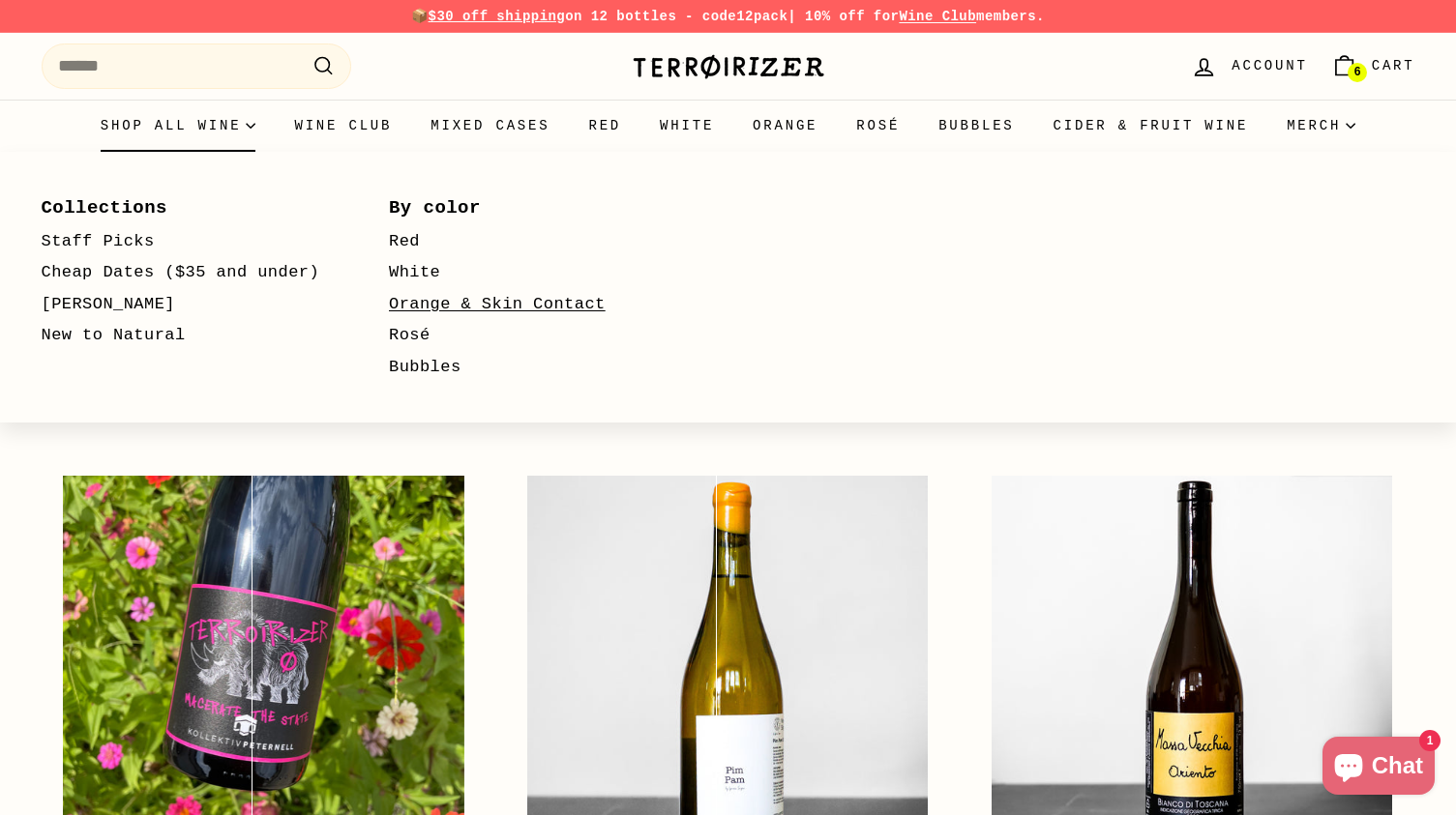
click at [430, 309] on link "Orange & Skin Contact" at bounding box center [534, 305] width 292 height 32
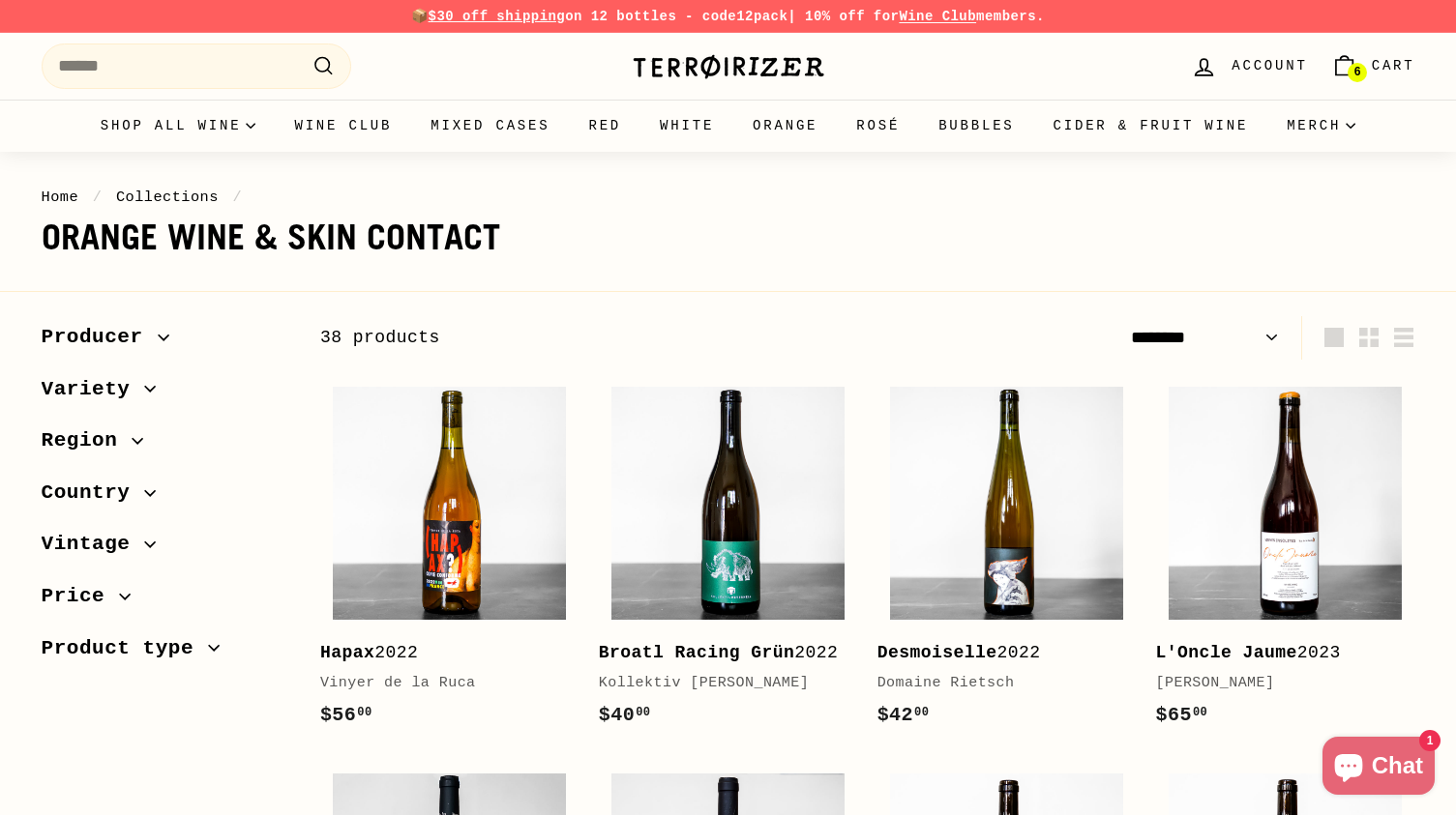
select select "******"
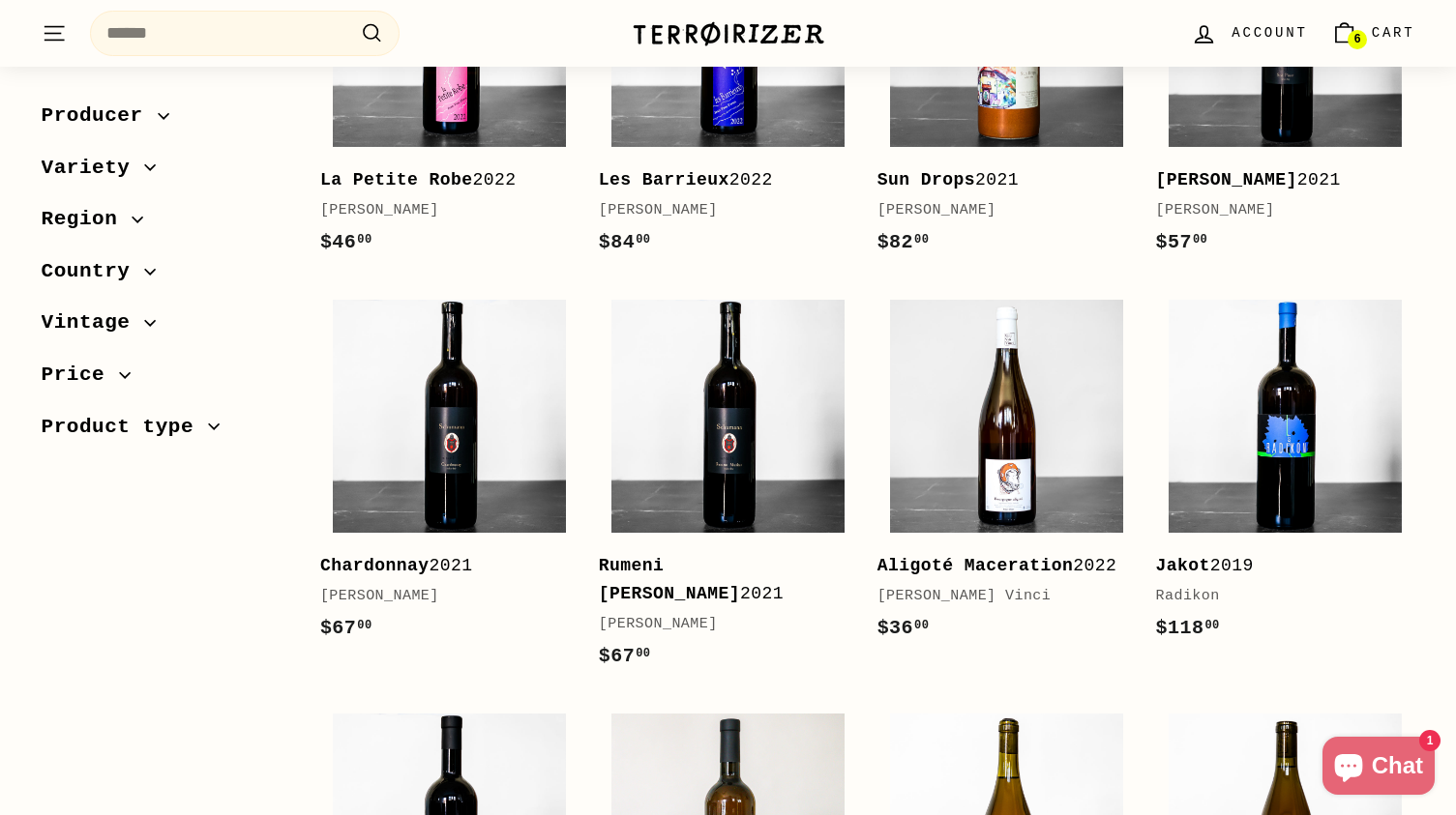
scroll to position [1239, 0]
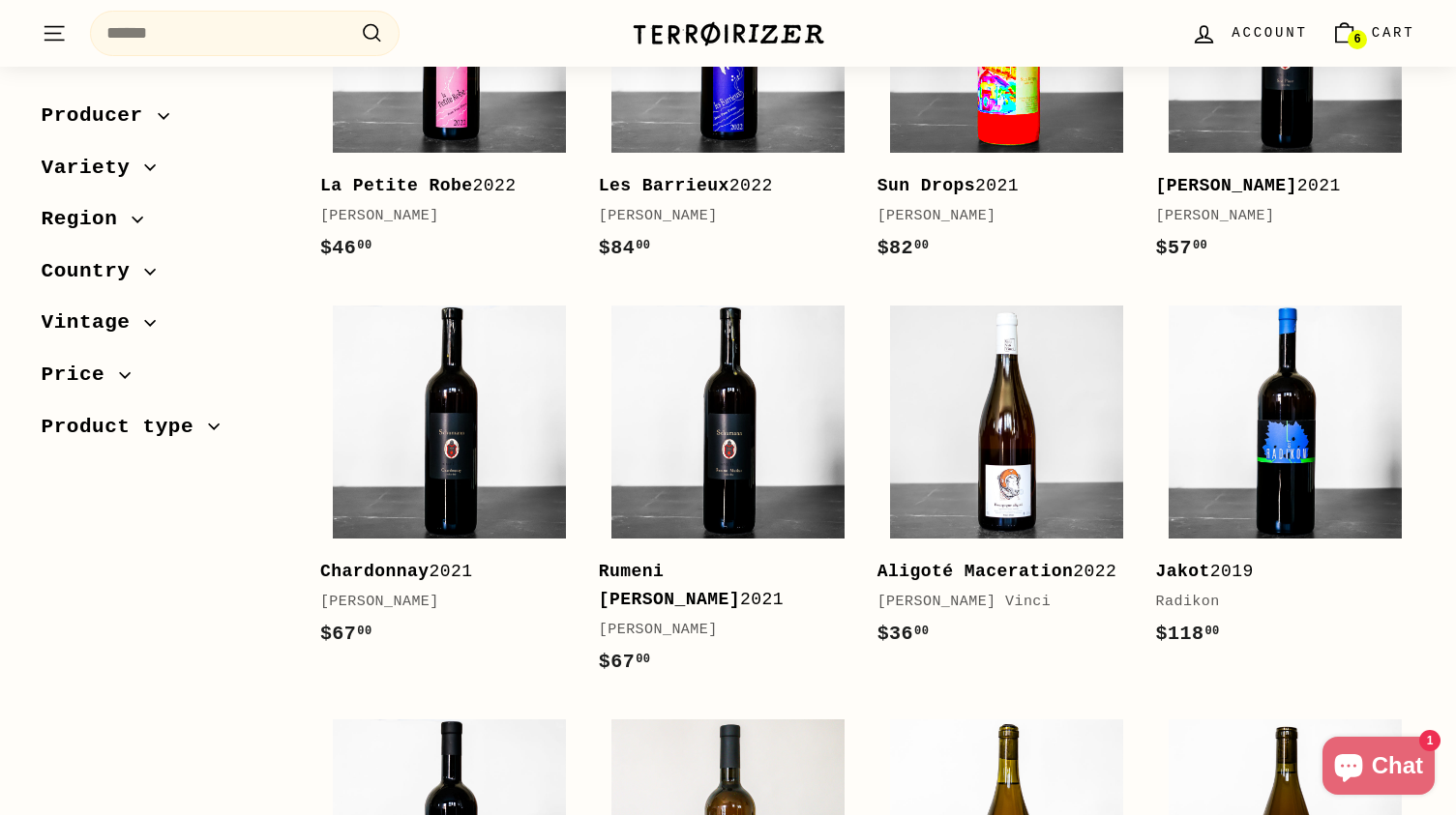
click at [1018, 126] on img at bounding box center [1007, 37] width 233 height 233
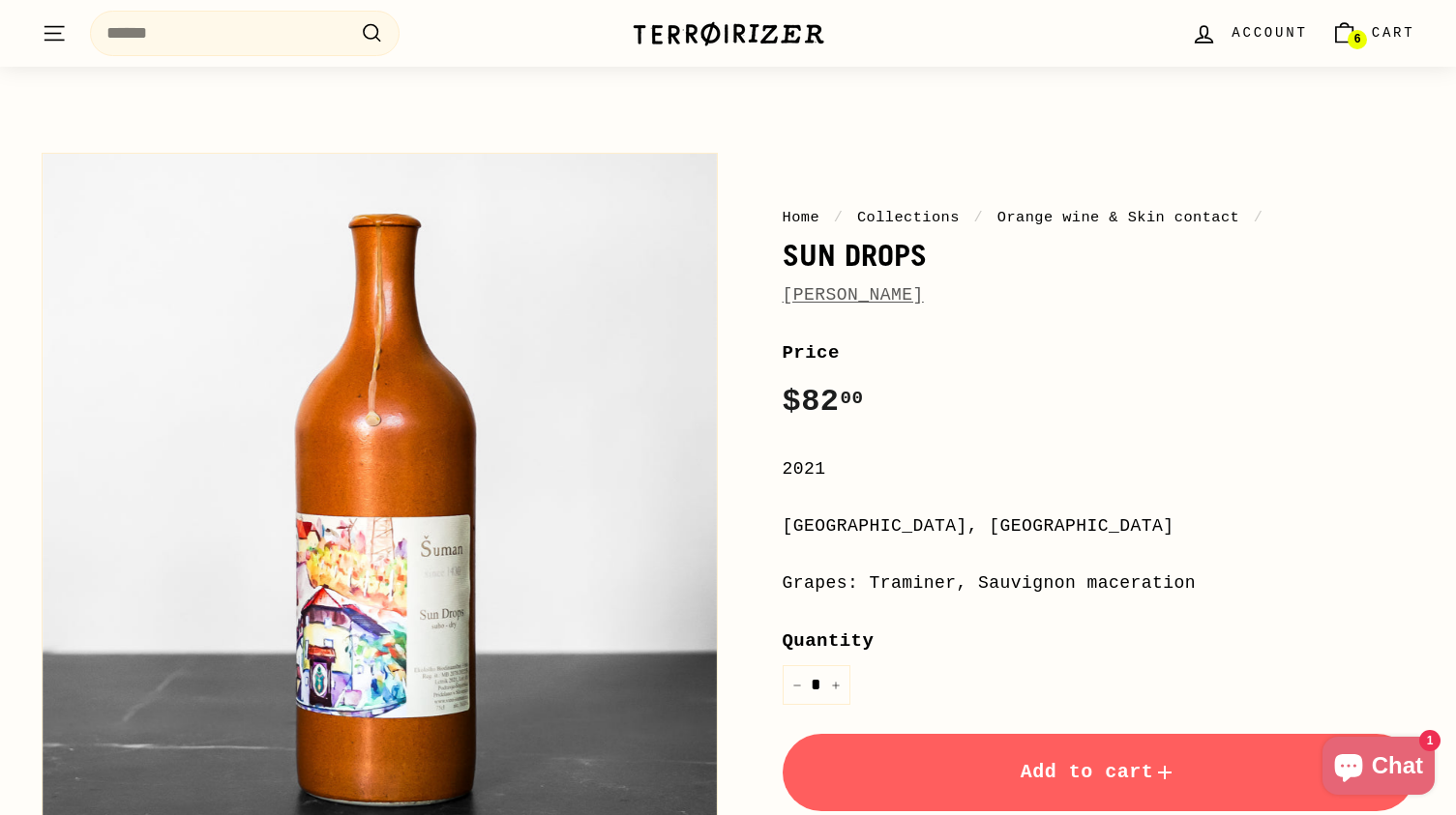
scroll to position [49, 0]
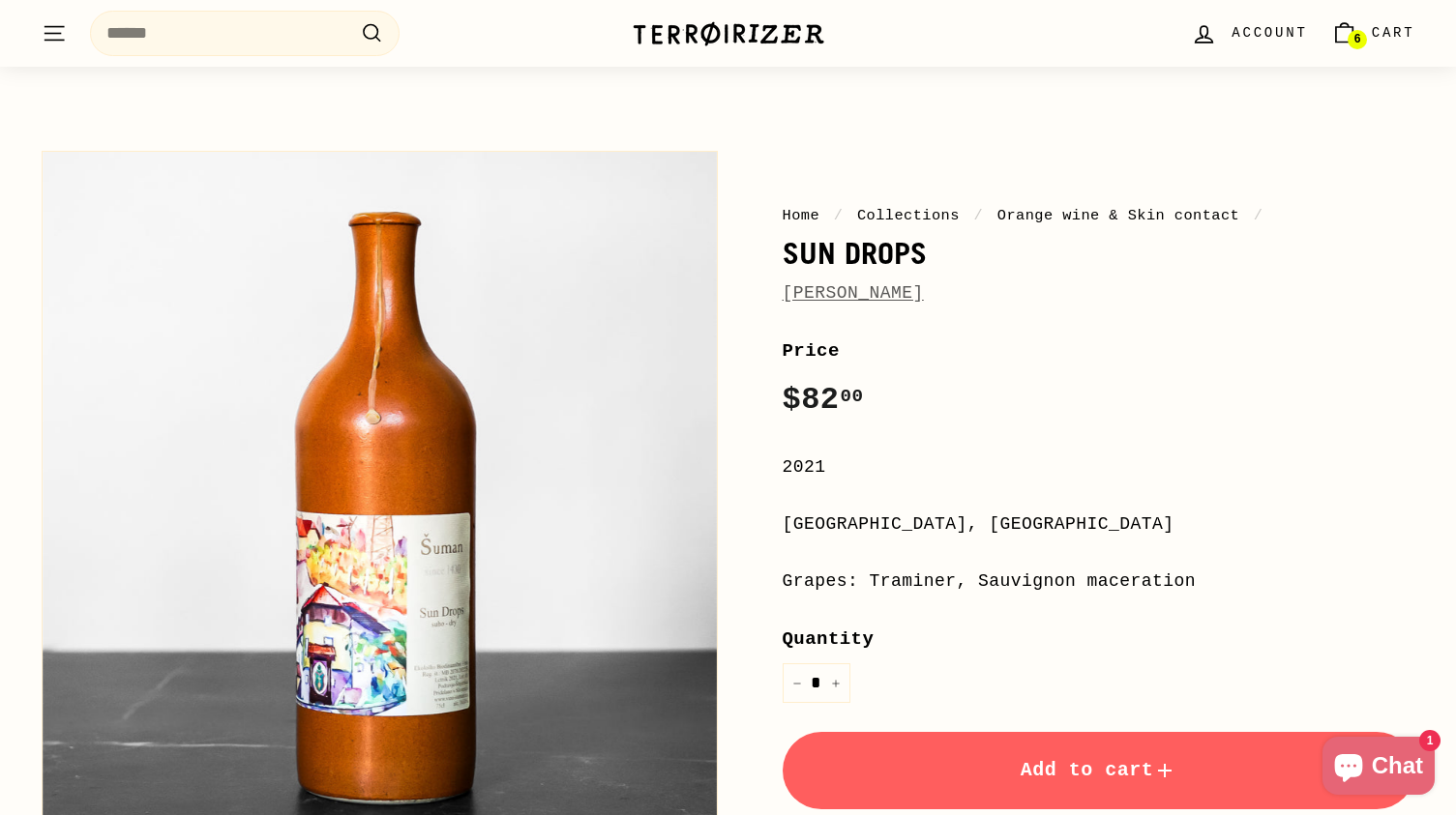
click at [891, 294] on link "[PERSON_NAME]" at bounding box center [853, 293] width 141 height 20
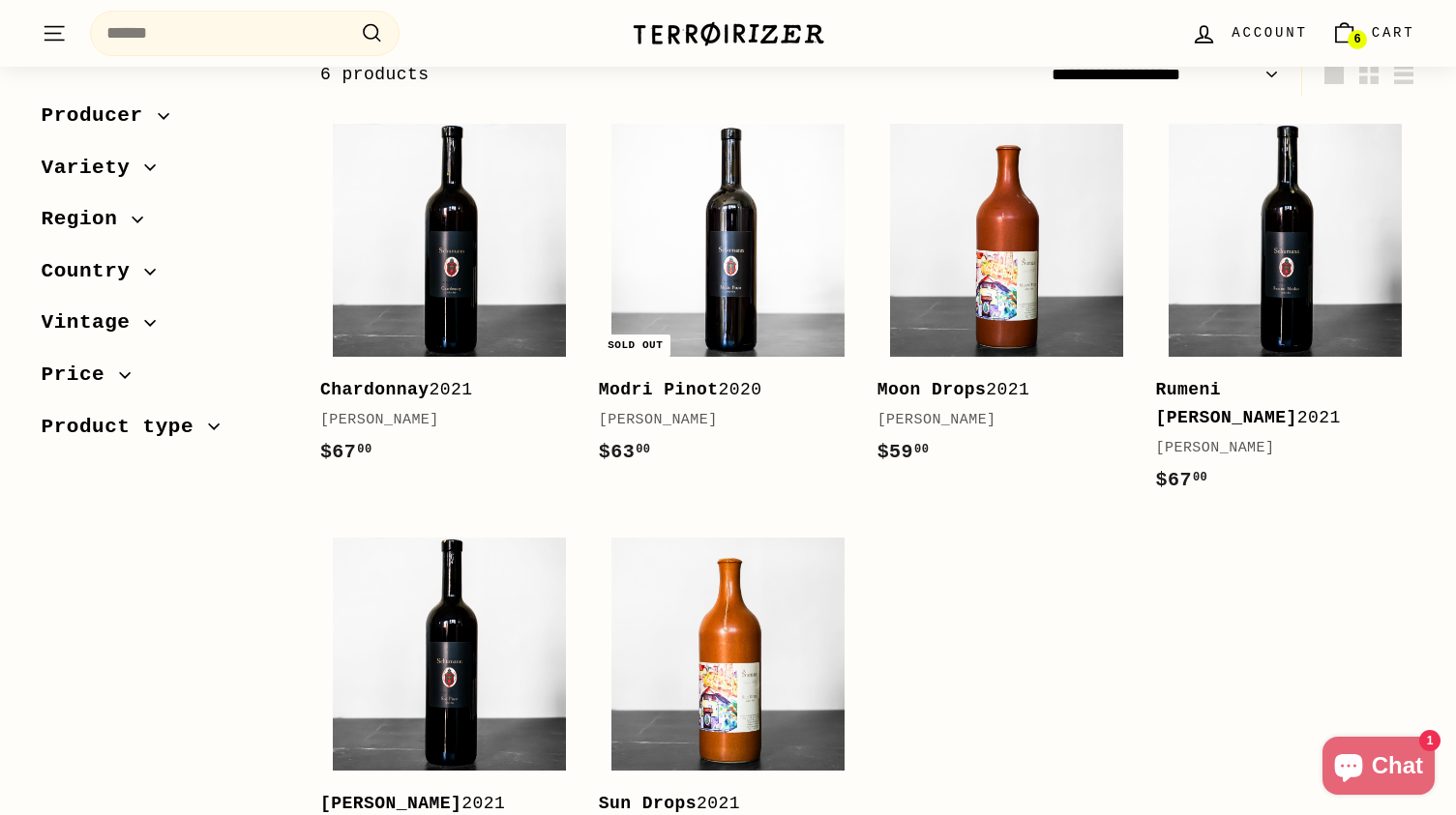
scroll to position [346, 0]
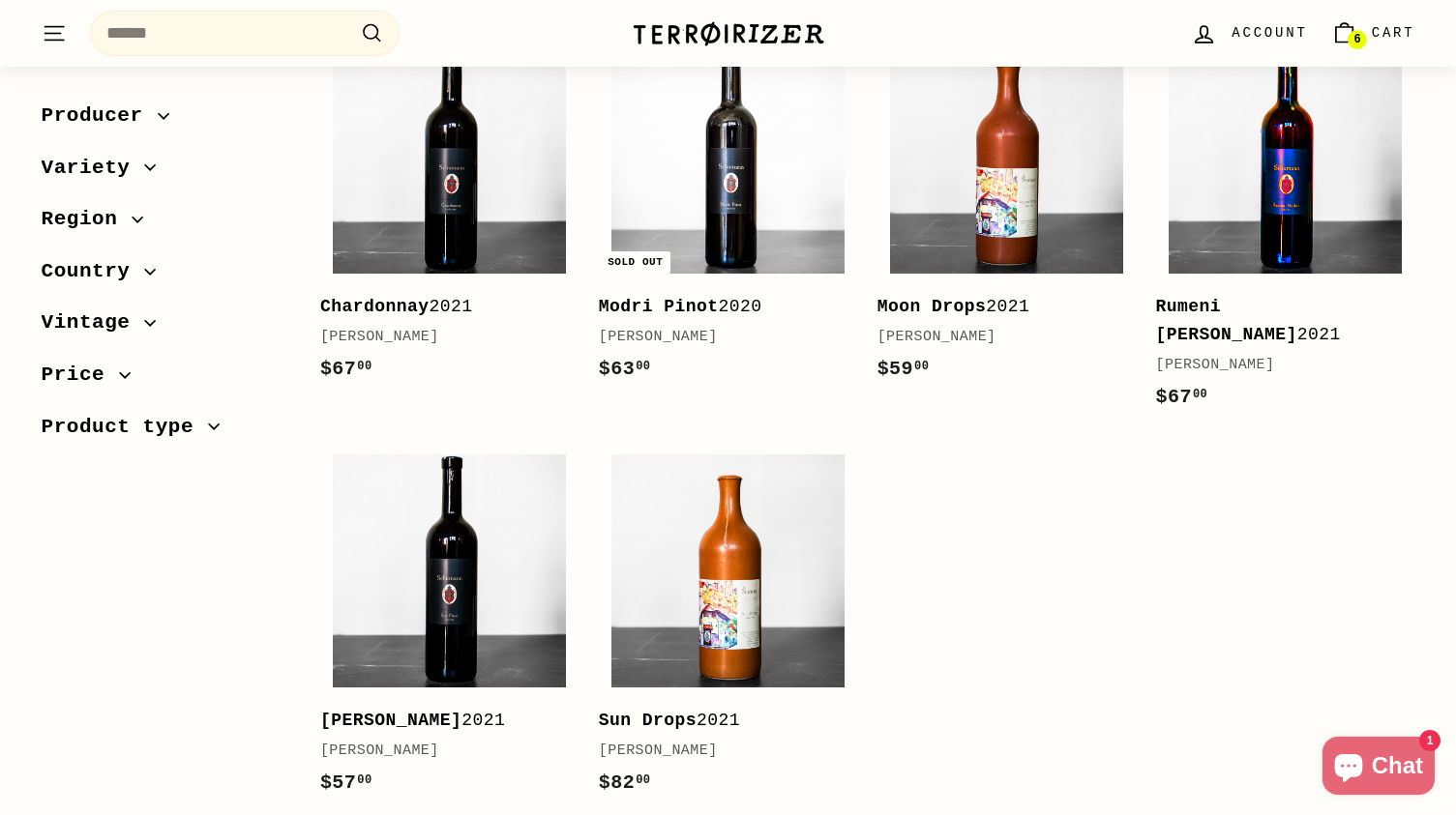
click at [1294, 181] on img at bounding box center [1285, 157] width 233 height 233
click at [406, 463] on img at bounding box center [449, 572] width 233 height 233
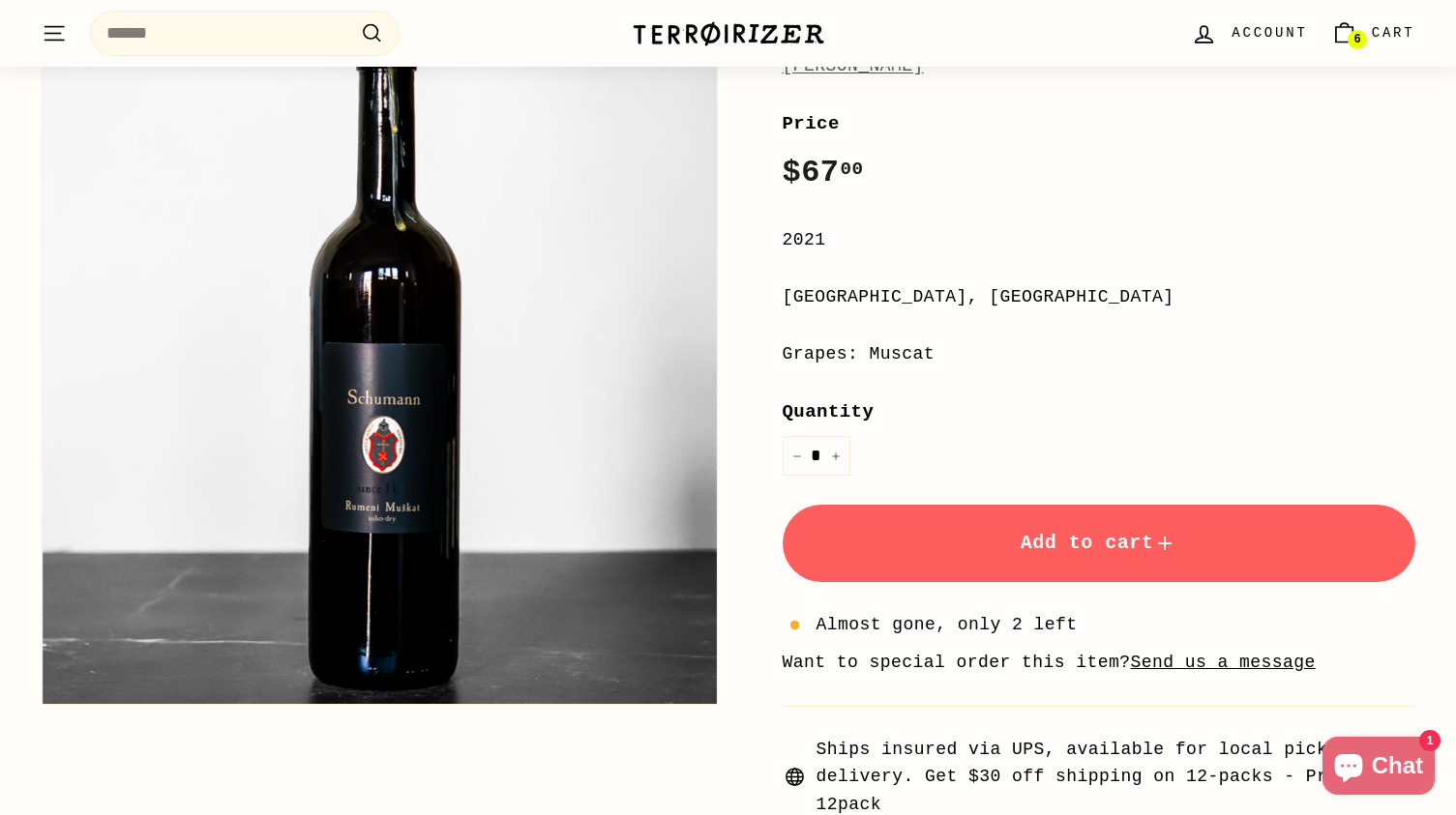
scroll to position [275, 0]
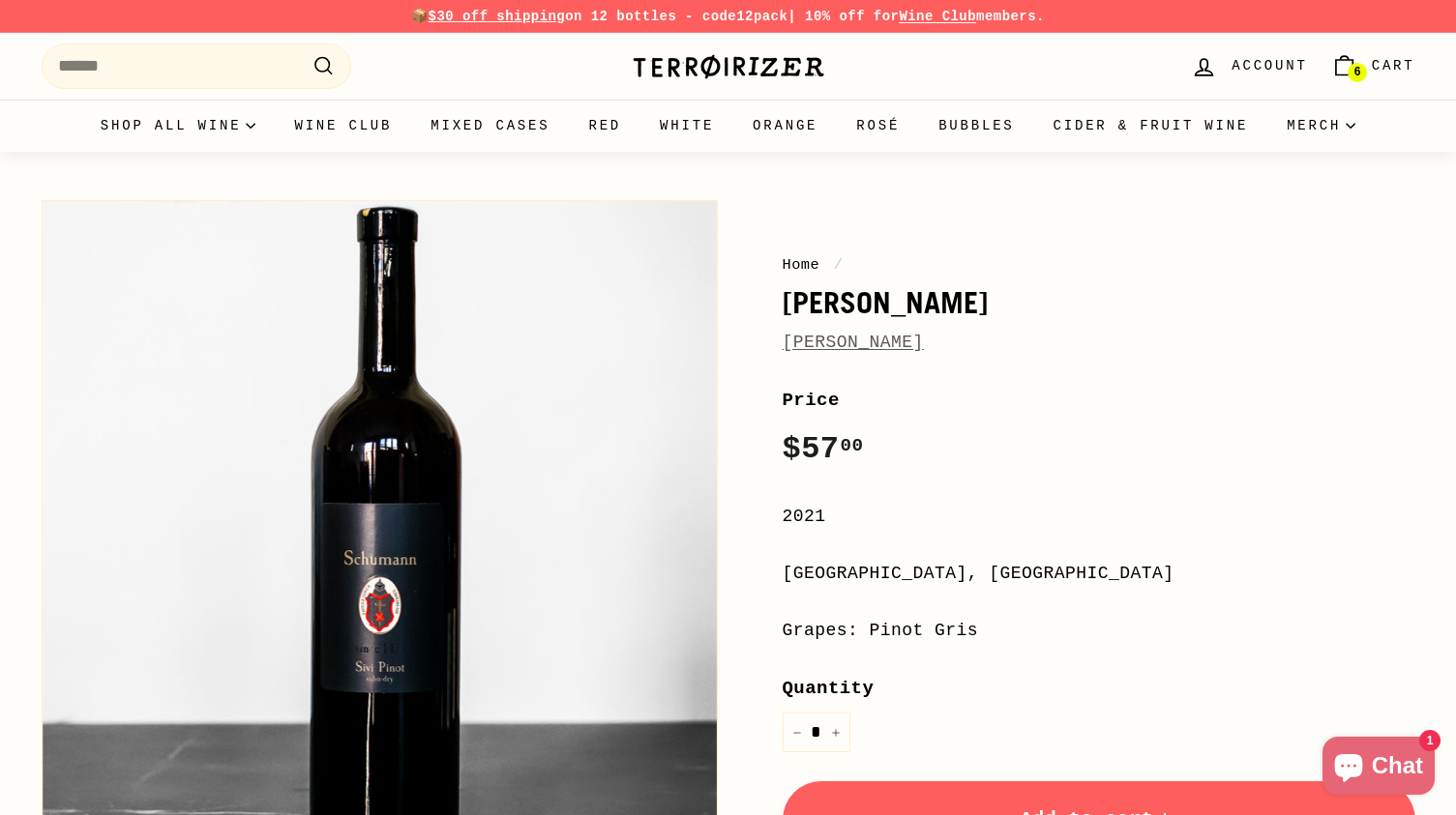
drag, startPoint x: 773, startPoint y: 298, endPoint x: 835, endPoint y: 367, distance: 92.8
click at [835, 367] on div "Home / Sivi Pinot Radovan Šuman Price Regular price $57 00 $57.00 / 2021 Štajer…" at bounding box center [1076, 685] width 676 height 990
copy div "Sivi Pinot Radovan Šuman"
click at [950, 437] on div "Price Regular price $57 00 $57.00 /" at bounding box center [1098, 430] width 632 height 89
click at [896, 342] on link "[PERSON_NAME]" at bounding box center [853, 342] width 141 height 20
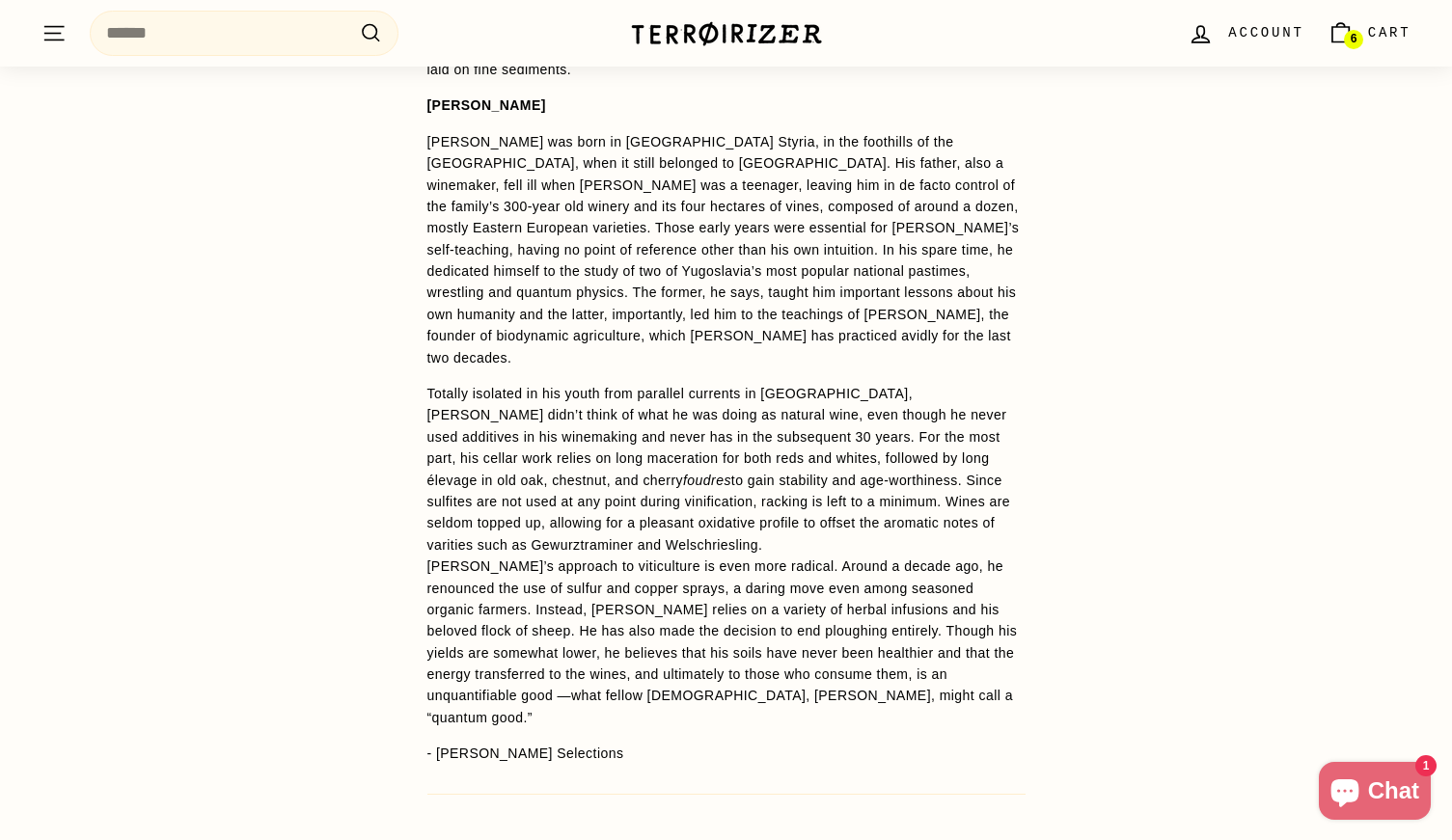
scroll to position [1693, 0]
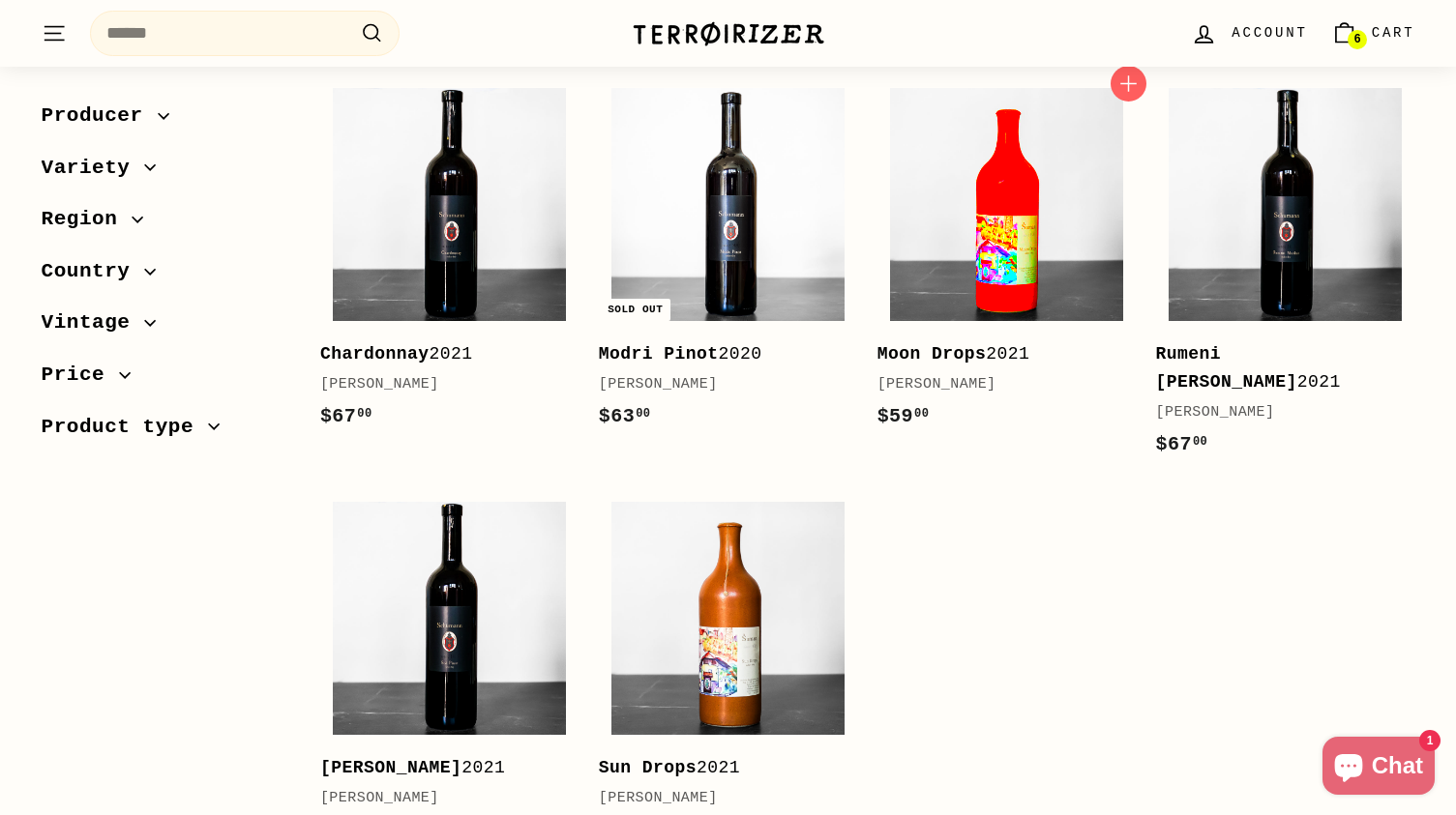
scroll to position [287, 0]
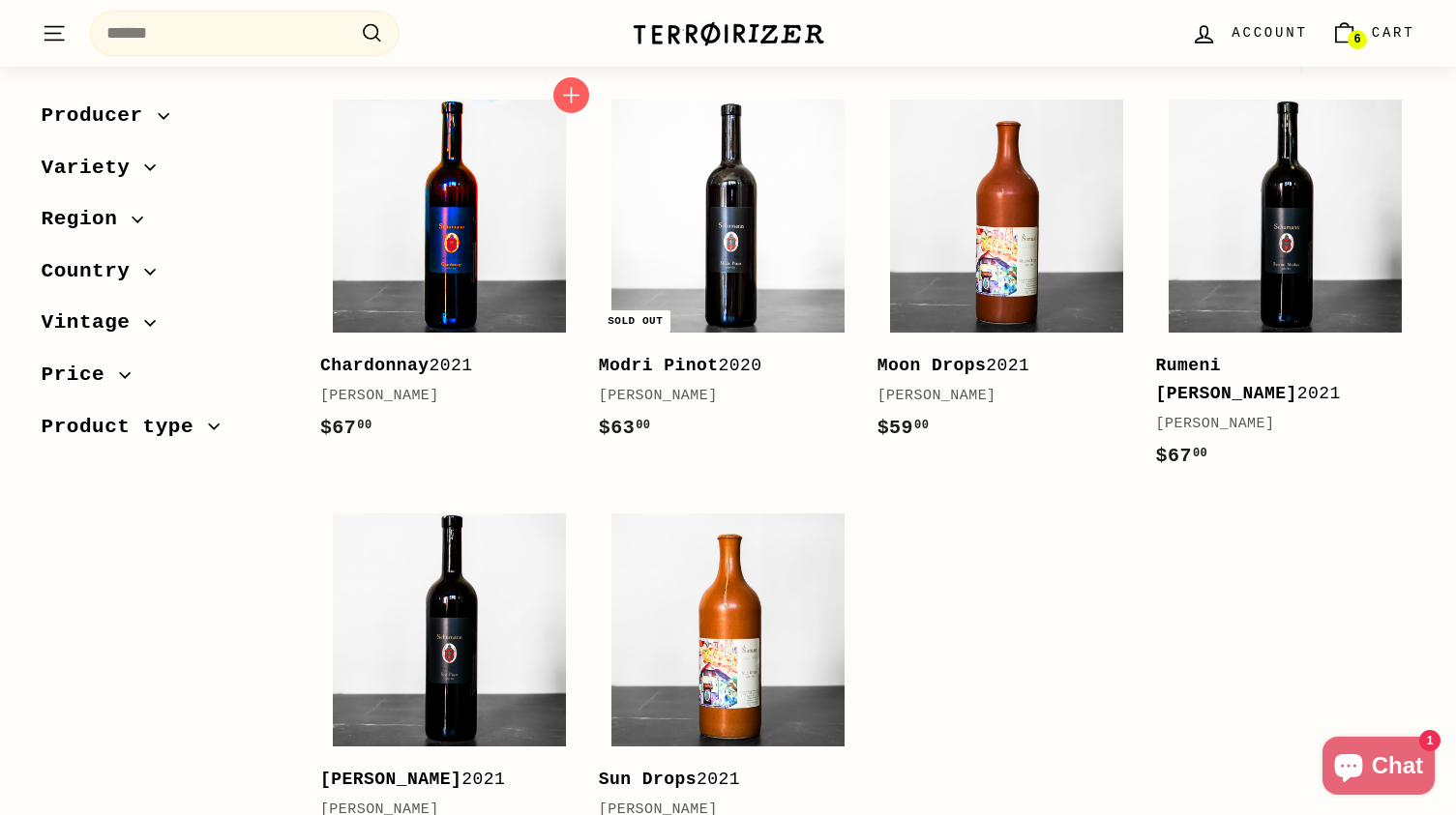
click at [452, 247] on img at bounding box center [449, 217] width 233 height 233
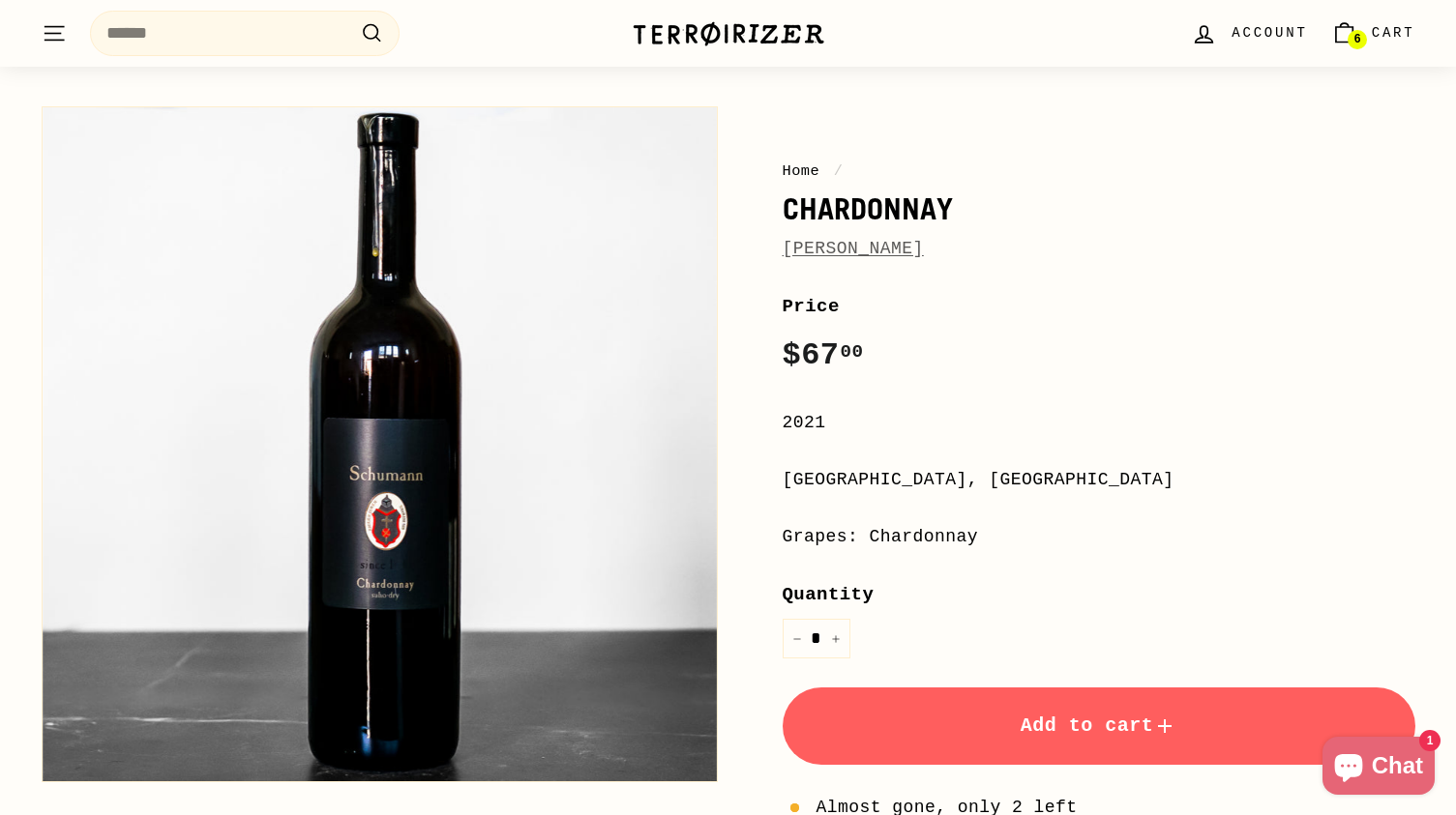
scroll to position [68, 0]
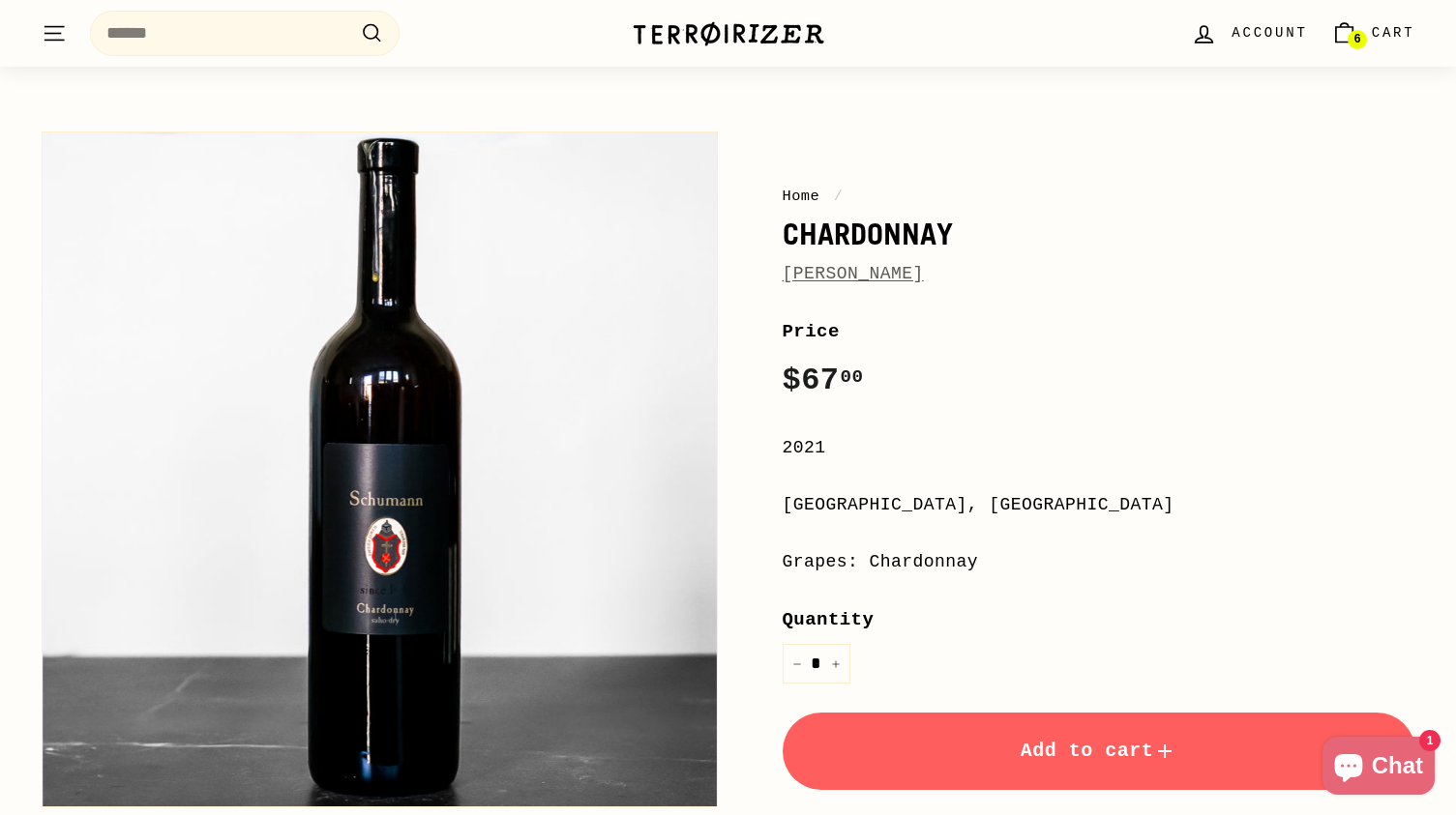
click at [881, 731] on button "Add to cart" at bounding box center [1098, 752] width 632 height 77
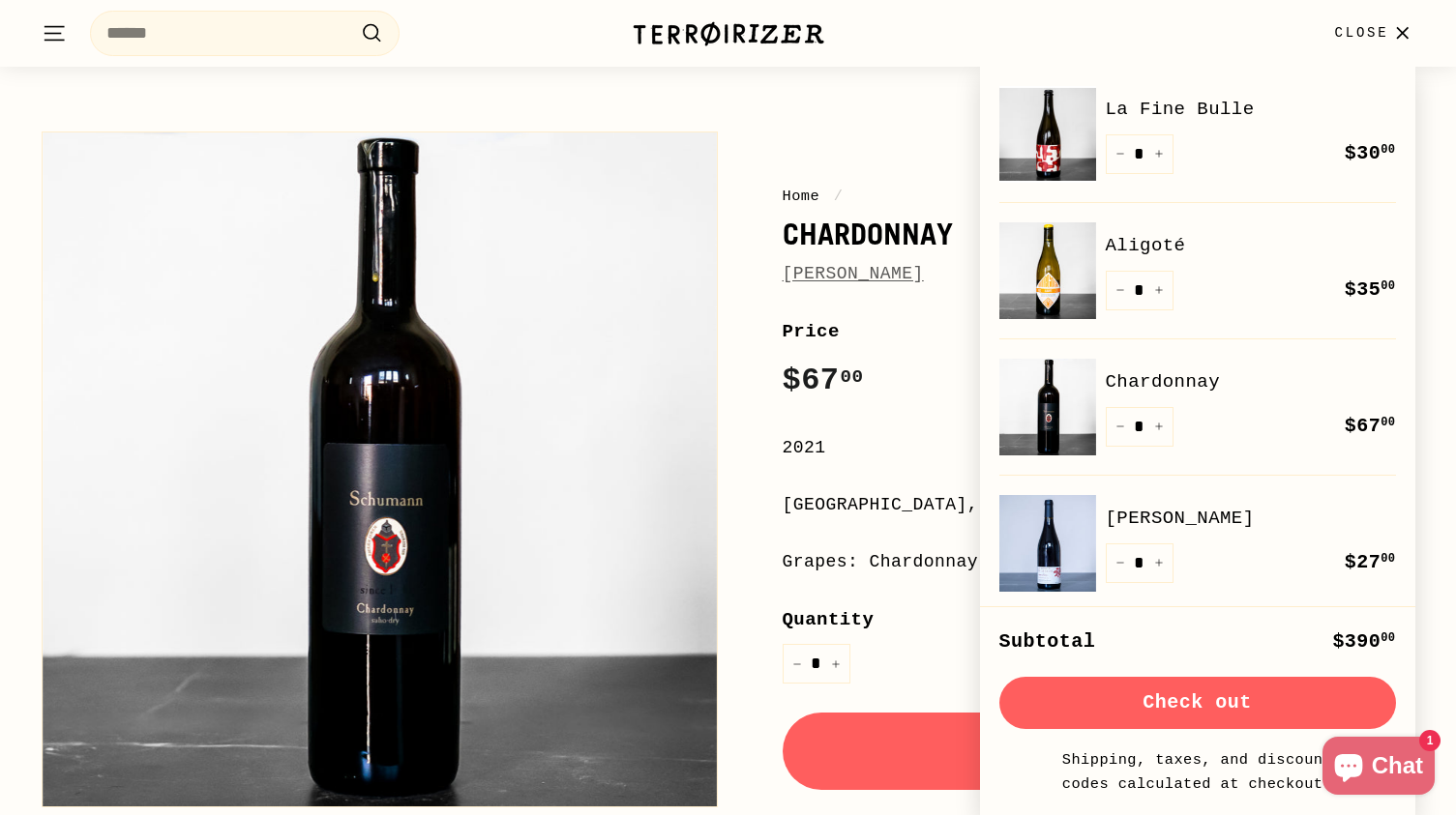
click at [1372, 40] on span "Close" at bounding box center [1360, 33] width 54 height 22
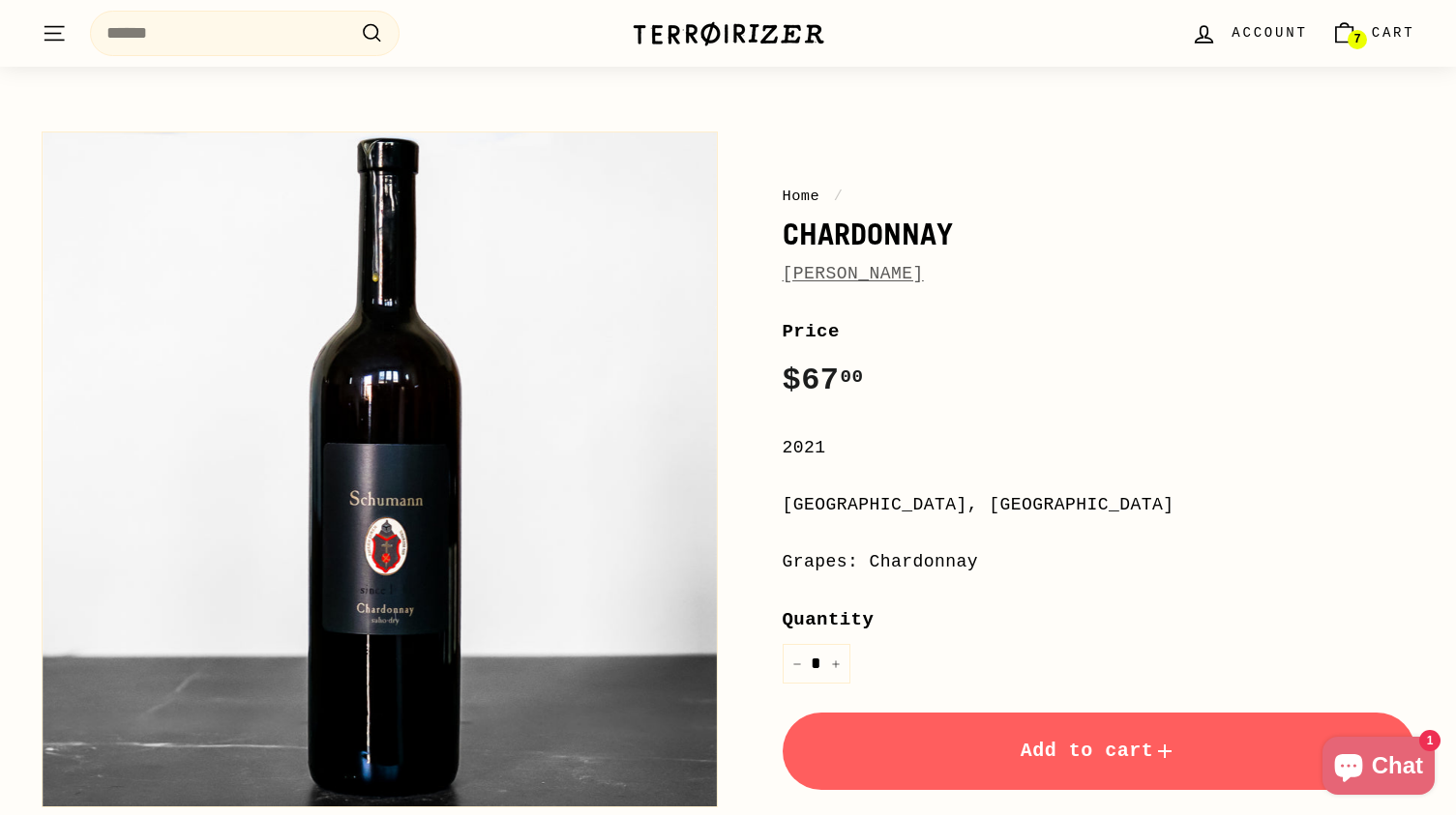
click at [1375, 38] on span "Cart" at bounding box center [1393, 33] width 44 height 22
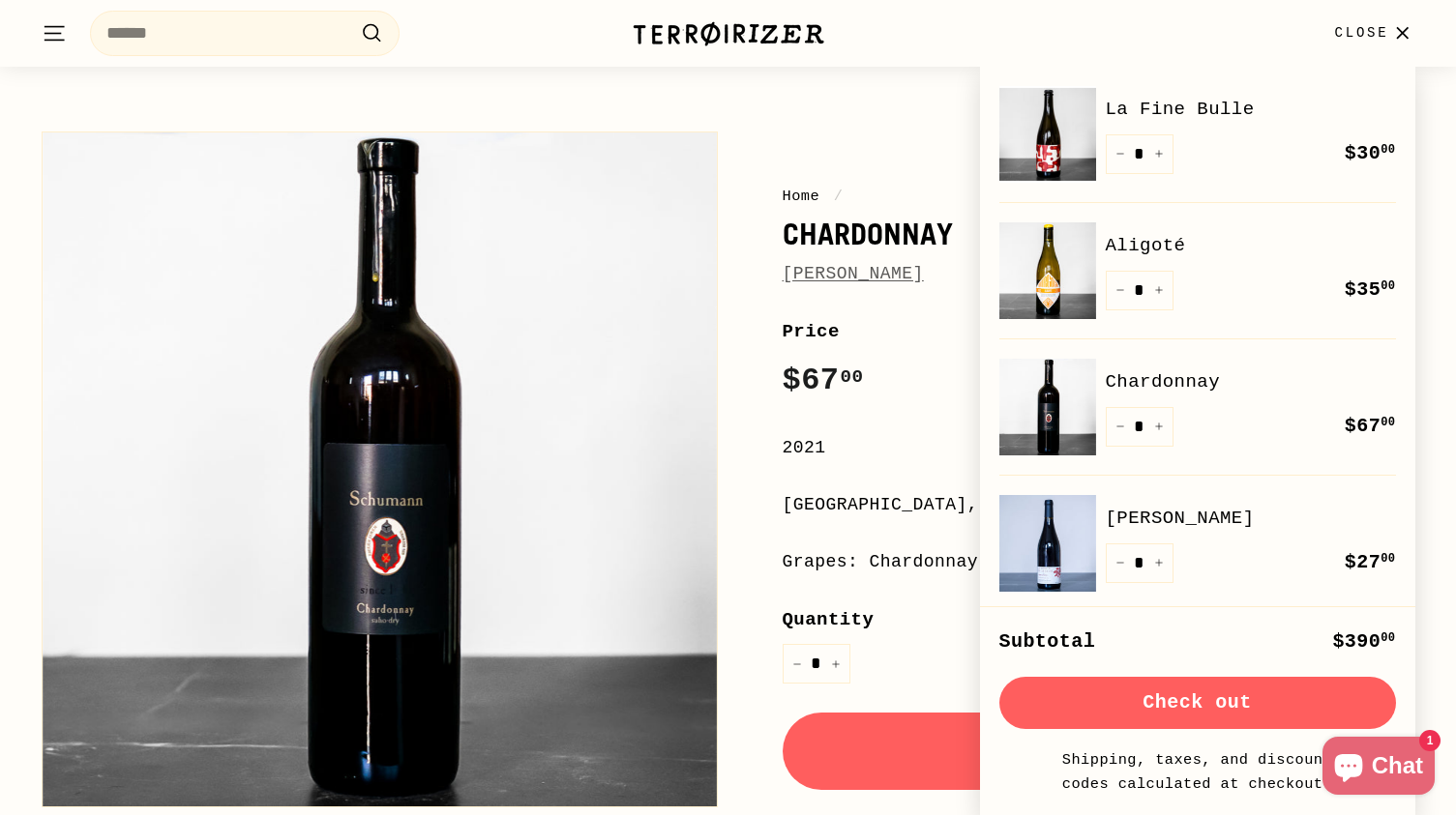
click at [1198, 718] on button "Check out" at bounding box center [1197, 702] width 397 height 52
